Goal: Transaction & Acquisition: Purchase product/service

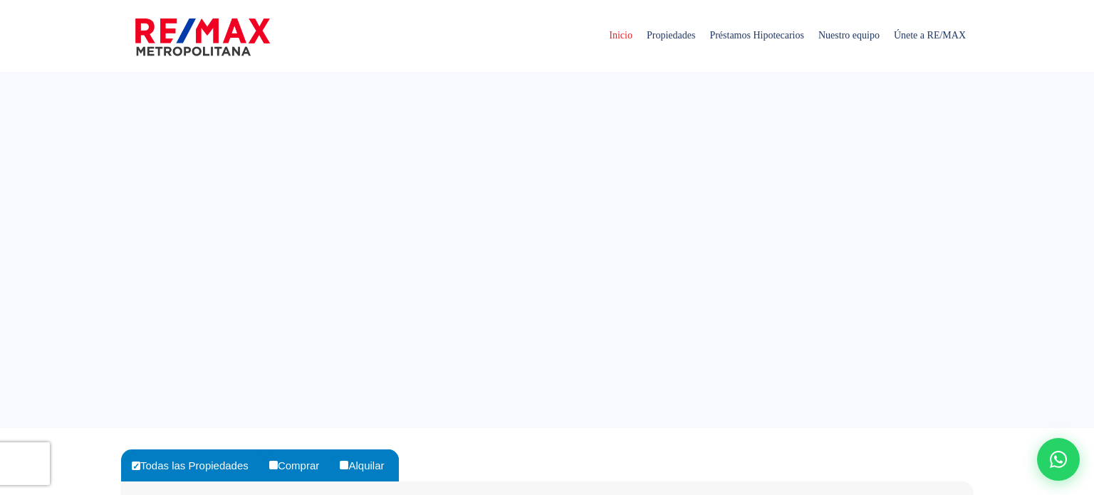
select select
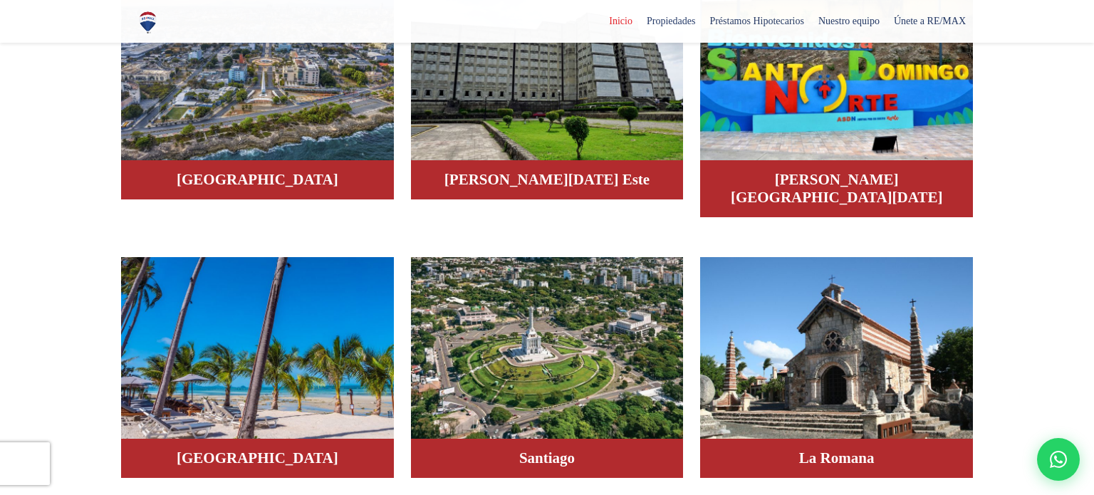
scroll to position [954, 0]
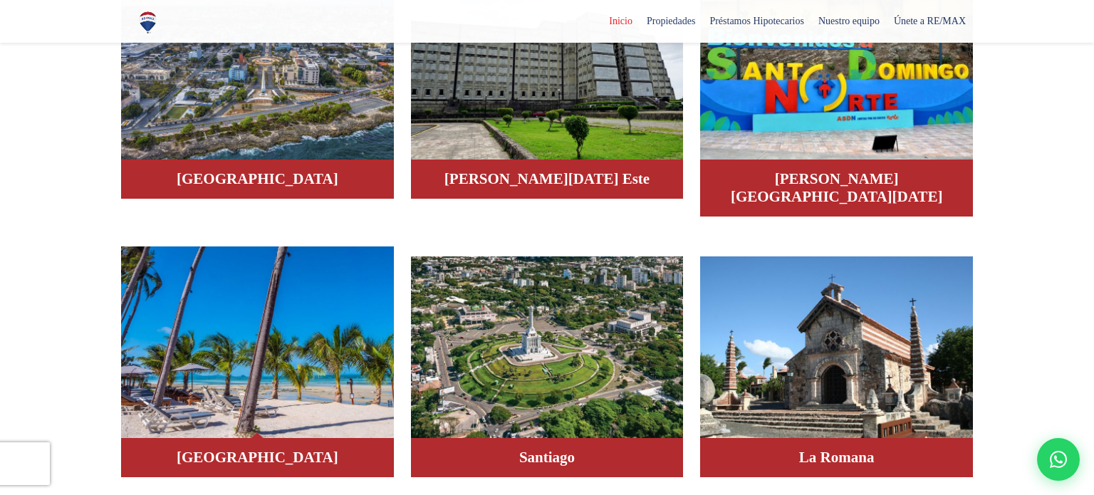
click at [284, 283] on img at bounding box center [257, 342] width 273 height 192
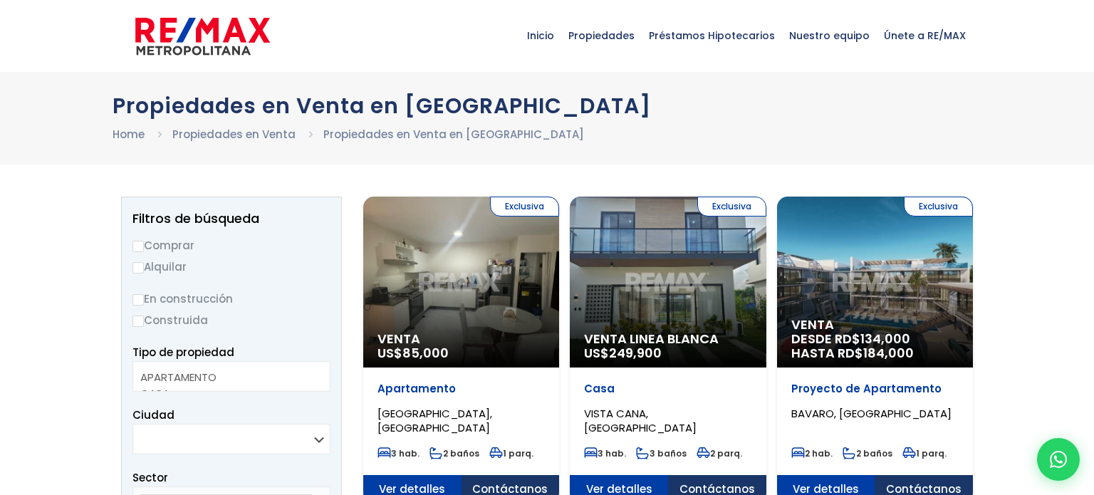
select select
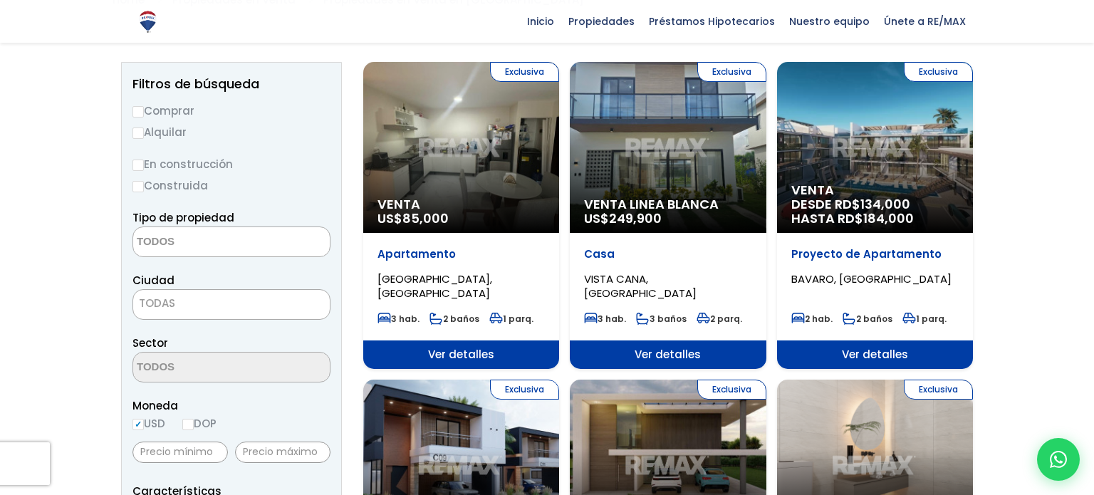
scroll to position [140, 0]
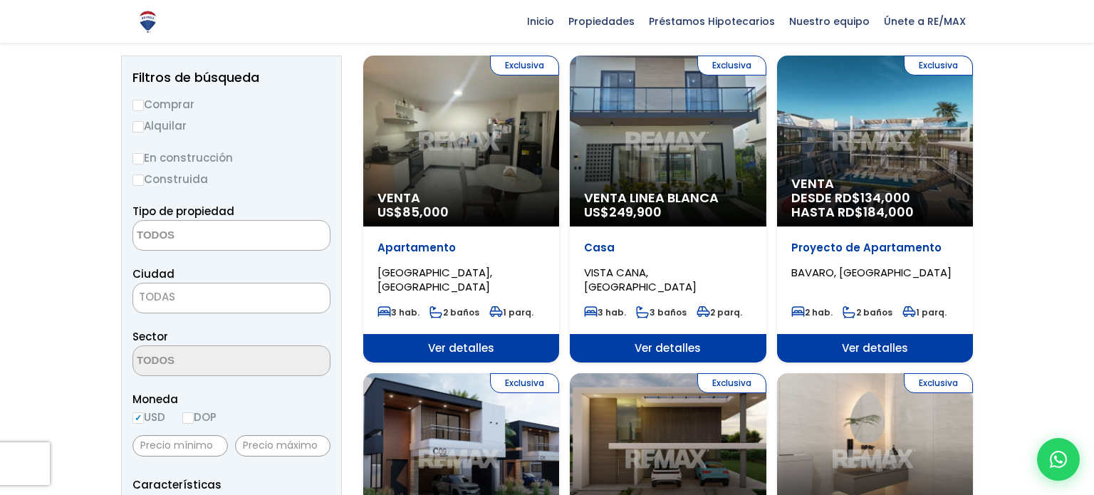
click at [139, 101] on input "Comprar" at bounding box center [137, 105] width 11 height 11
radio input "true"
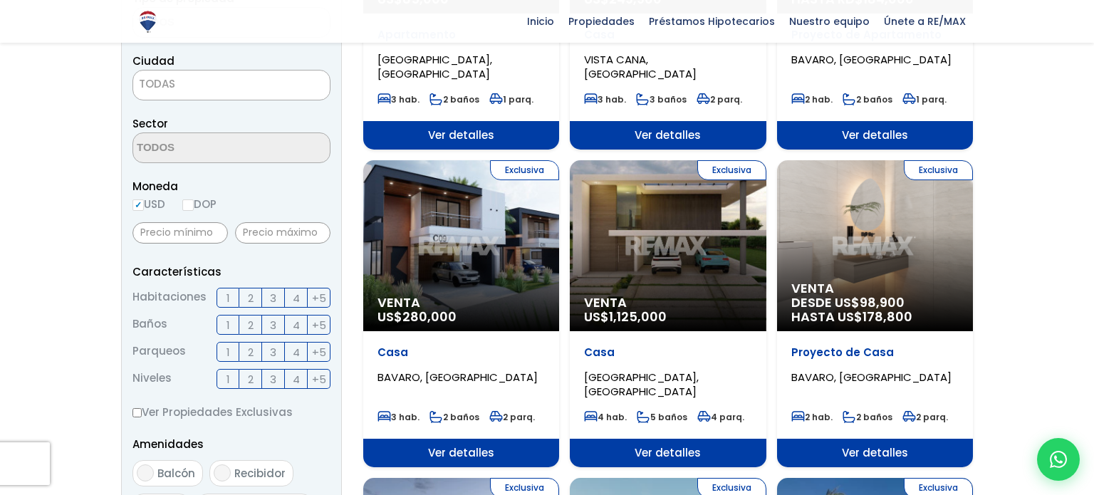
scroll to position [356, 0]
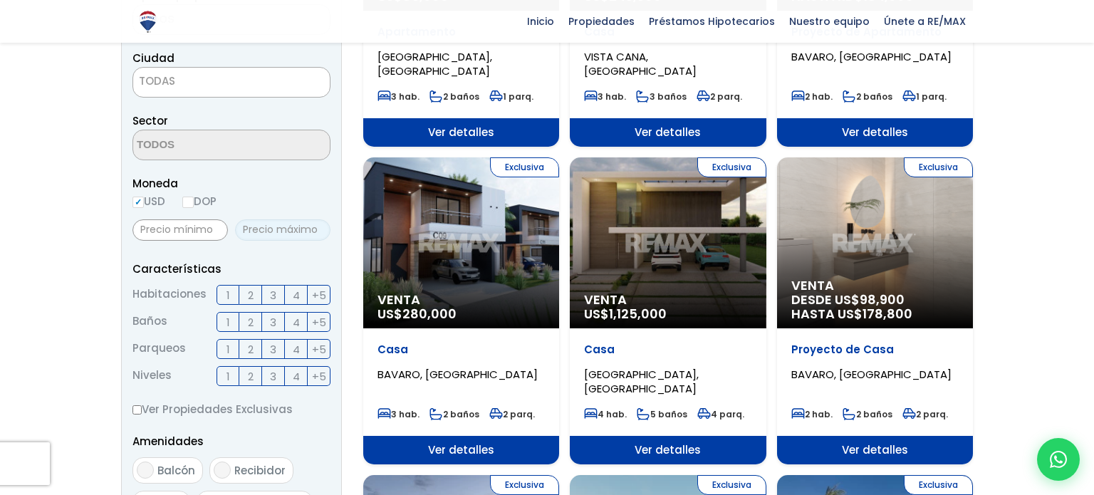
click at [252, 226] on input "text" at bounding box center [282, 229] width 95 height 21
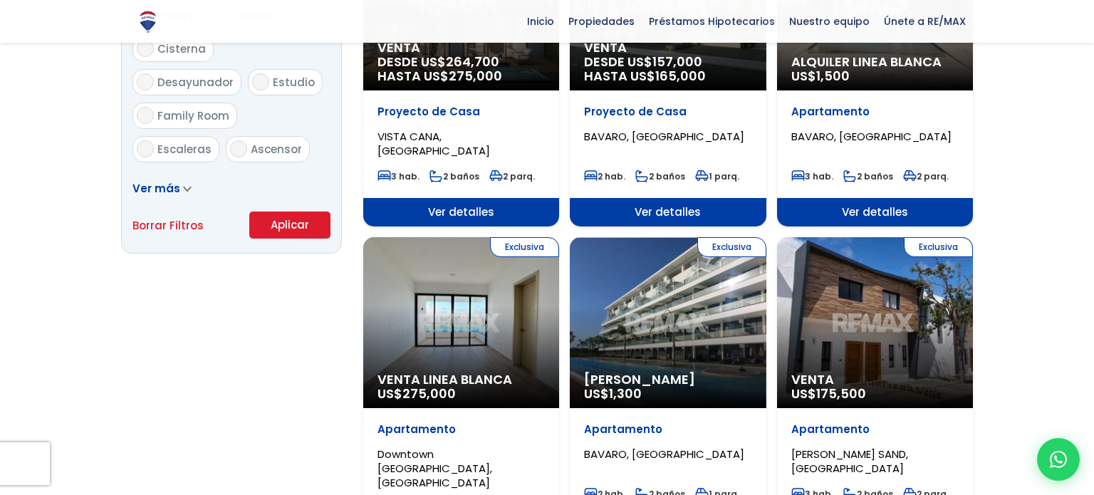
scroll to position [926, 0]
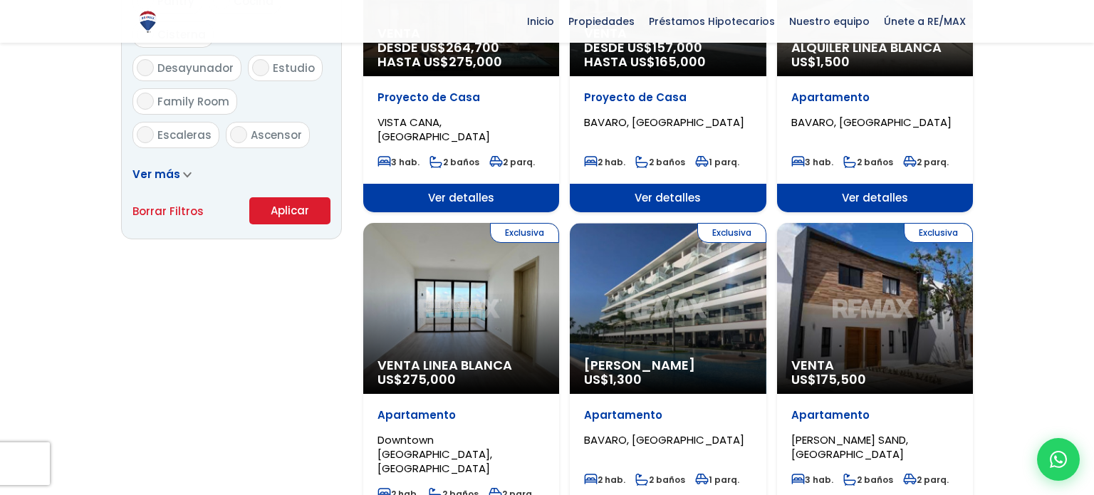
type input "20,000"
click at [276, 210] on button "Aplicar" at bounding box center [289, 210] width 81 height 27
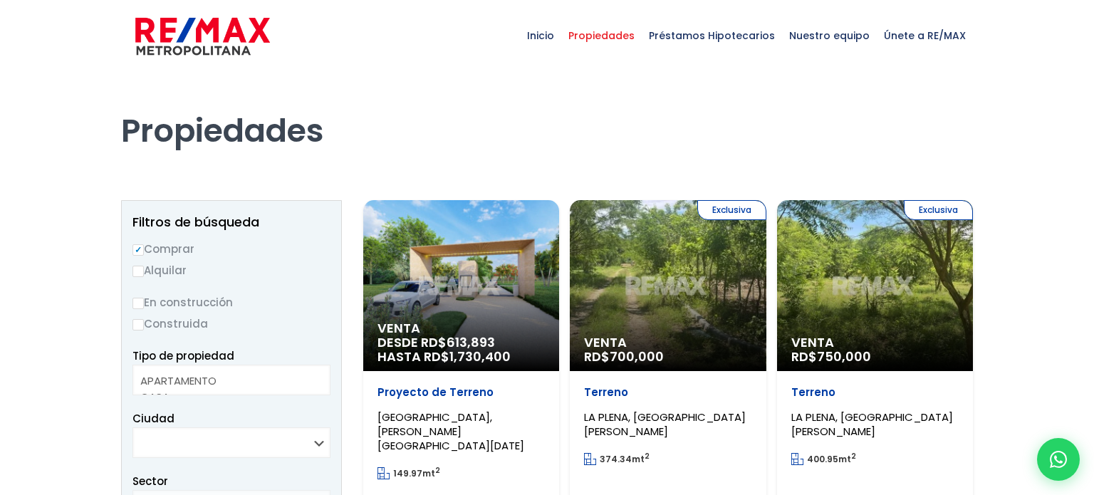
select select
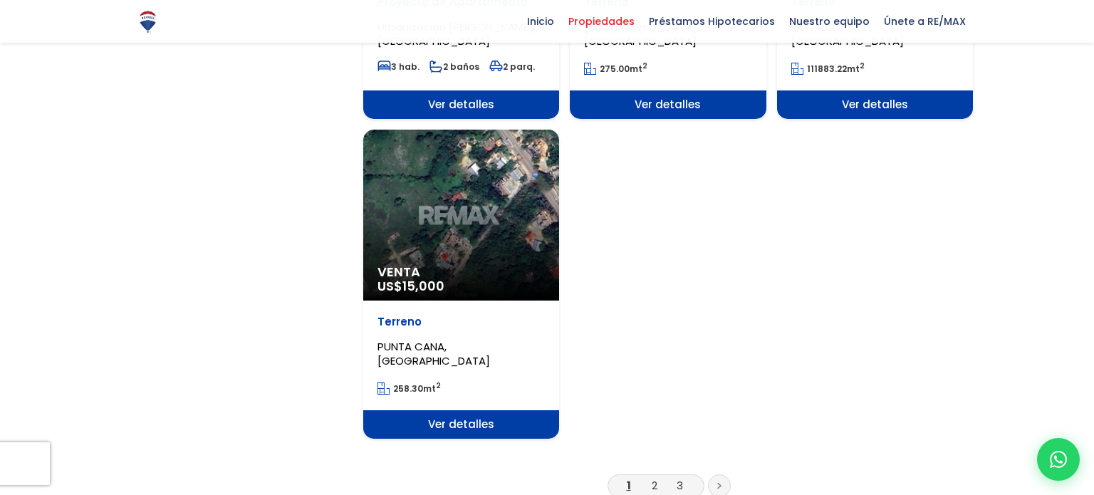
scroll to position [1729, 0]
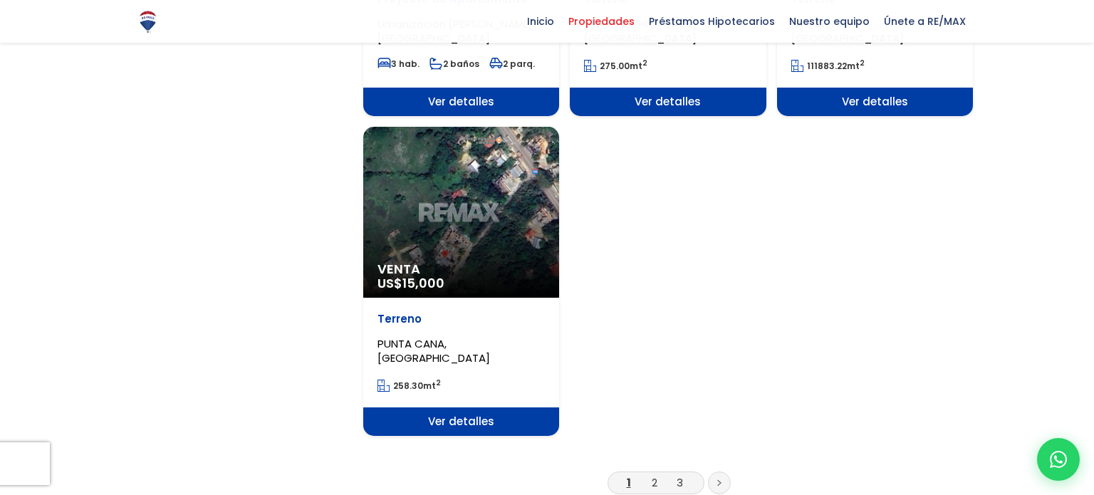
click at [473, 407] on span "Ver detalles" at bounding box center [461, 421] width 196 height 28
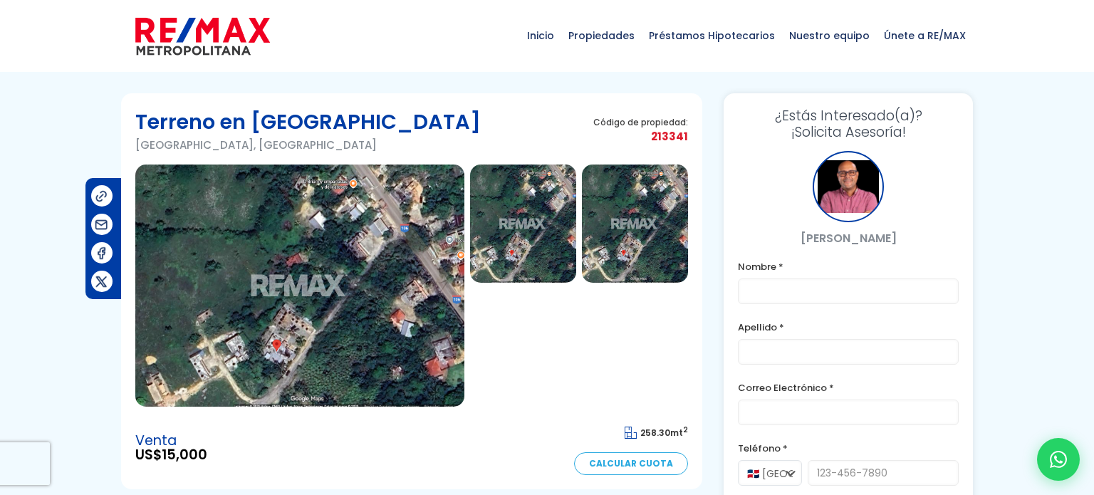
scroll to position [1, 0]
click at [366, 257] on img at bounding box center [299, 285] width 329 height 242
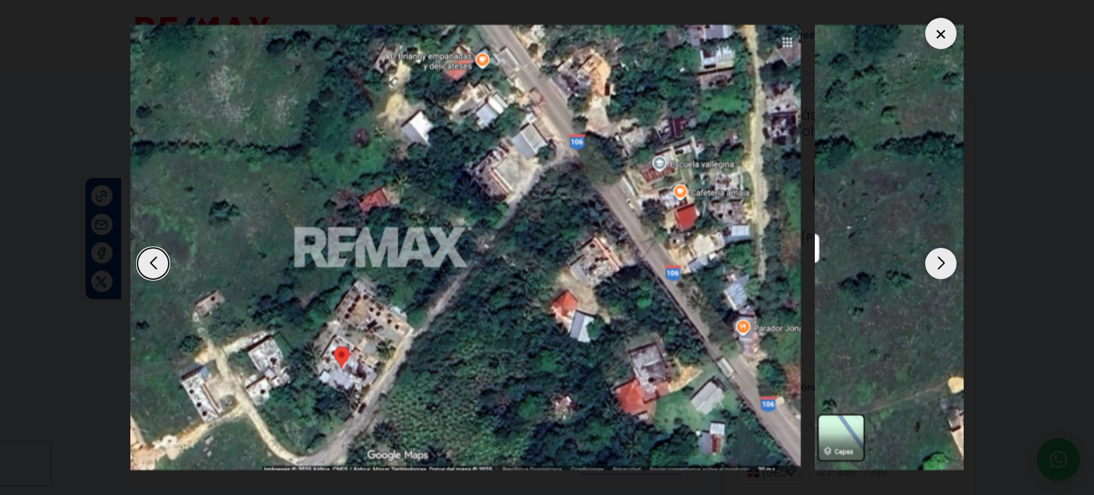
click at [296, 211] on img "1 / 3" at bounding box center [383, 247] width 833 height 445
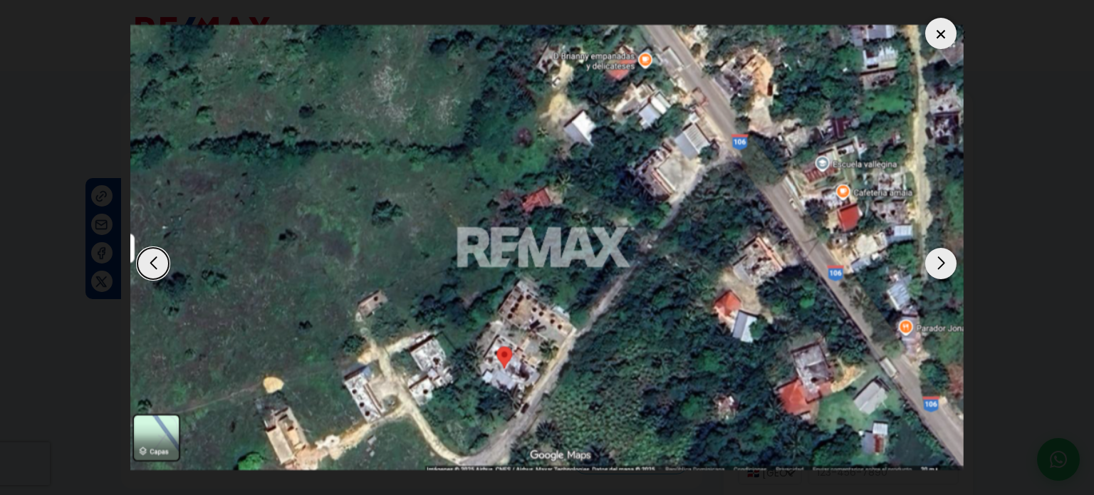
click at [937, 272] on div "Next slide" at bounding box center [940, 263] width 31 height 31
click at [937, 31] on div at bounding box center [940, 33] width 31 height 31
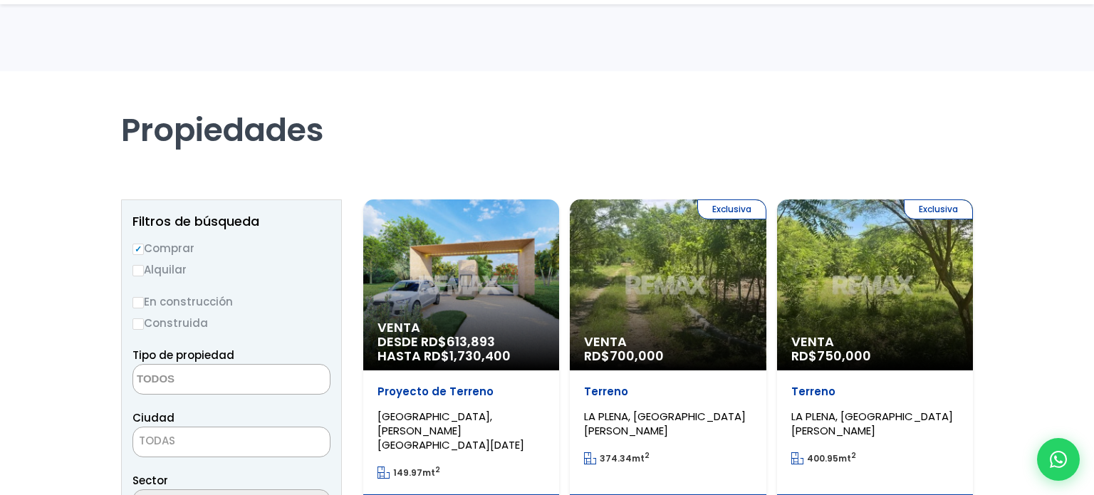
select select
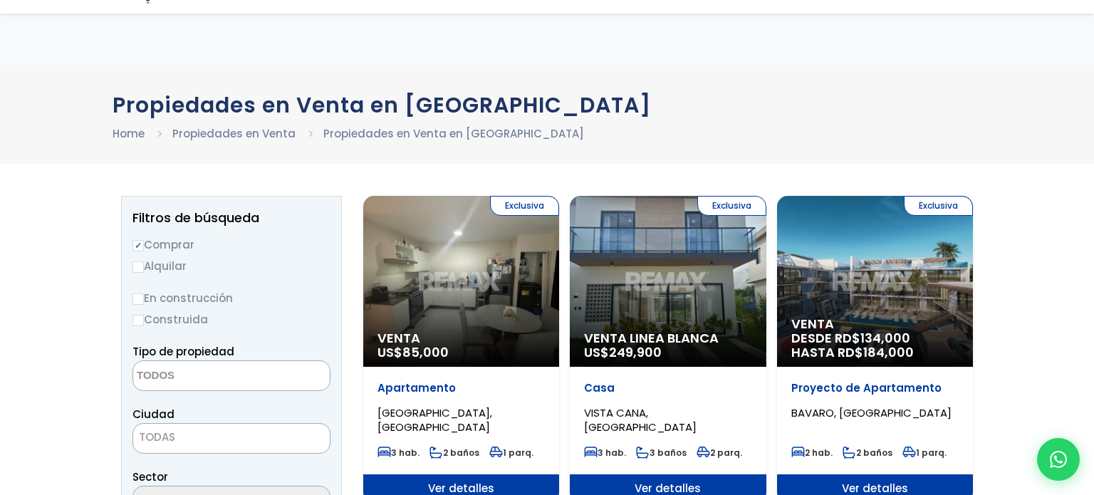
select select
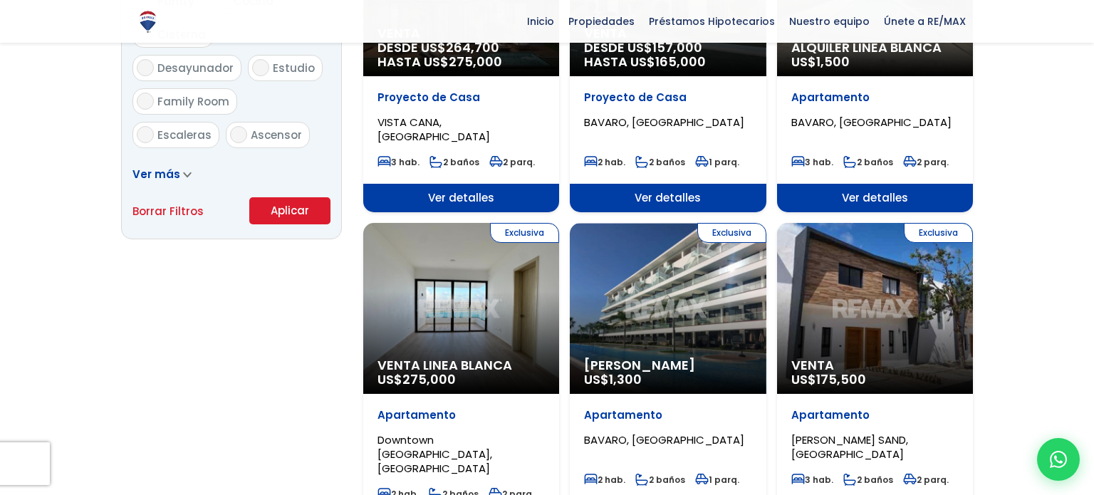
scroll to position [926, 0]
